Goal: Find specific page/section: Find specific page/section

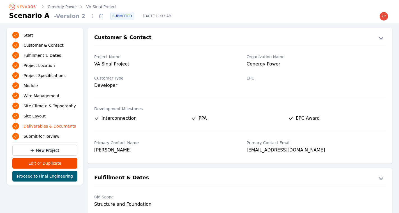
scroll to position [1298, 0]
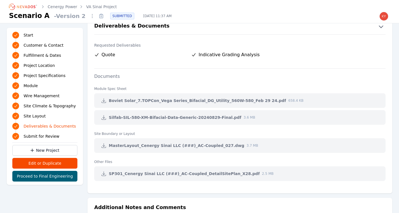
click at [26, 6] on icon "Breadcrumb" at bounding box center [26, 6] width 19 height 3
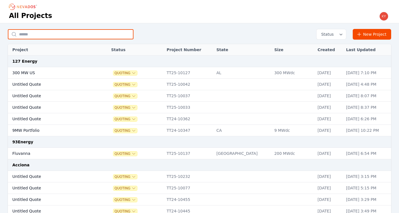
click at [44, 37] on input "text" at bounding box center [71, 34] width 126 height 10
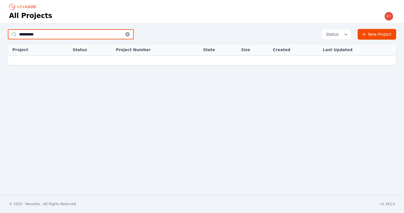
type input "**********"
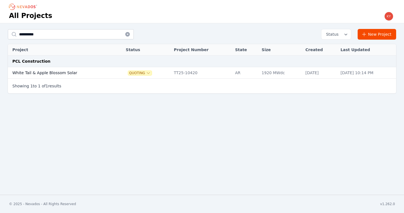
click at [79, 70] on td "White Tail & Apple Blossom Solar" at bounding box center [61, 73] width 106 height 12
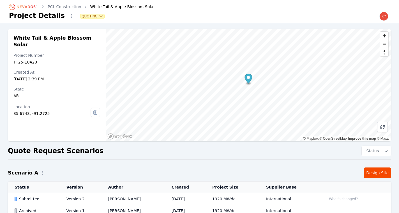
click at [130, 200] on td "Yoni Bennett" at bounding box center [133, 199] width 63 height 12
